Goal: Find specific page/section: Find specific page/section

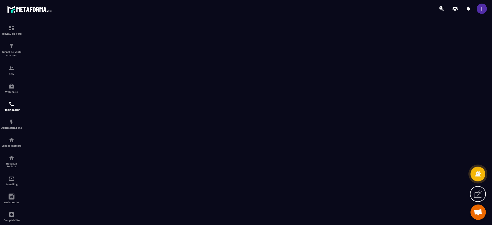
scroll to position [319, 0]
click at [7, 68] on div "CRM" at bounding box center [11, 70] width 20 height 10
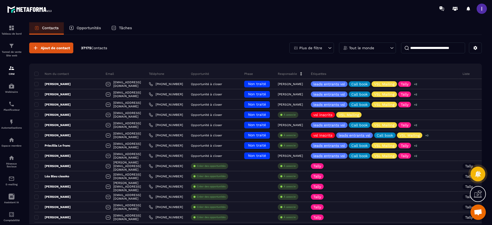
click at [89, 27] on p "Opportunités" at bounding box center [89, 28] width 24 height 5
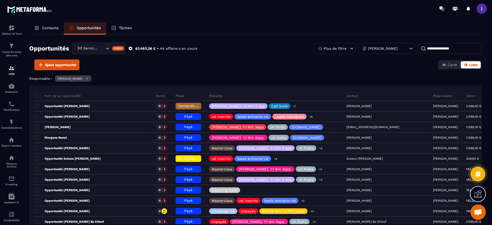
click at [444, 49] on input at bounding box center [449, 48] width 64 height 11
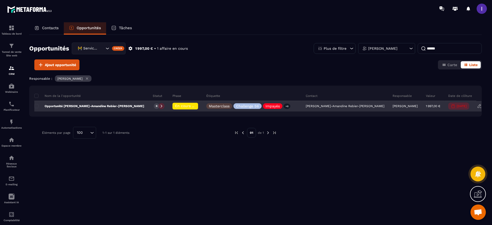
type input "******"
click at [160, 106] on icon at bounding box center [162, 106] width 4 height 4
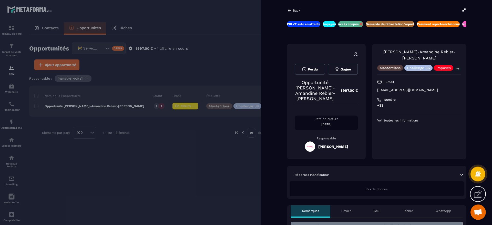
scroll to position [0, 34]
